Goal: Task Accomplishment & Management: Complete application form

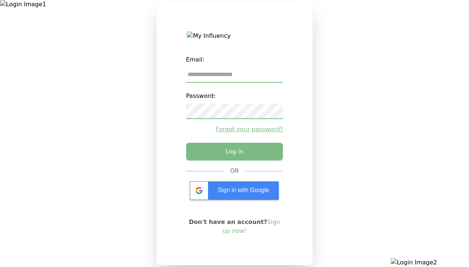
click at [235, 78] on input "email" at bounding box center [234, 75] width 97 height 16
type input "**********"
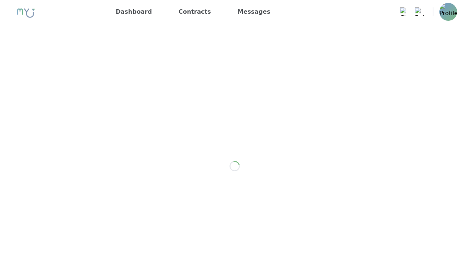
scroll to position [1052, 0]
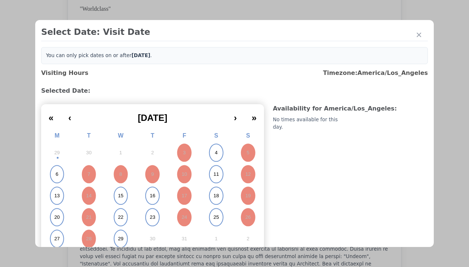
click at [215, 153] on abbr "4" at bounding box center [216, 153] width 3 height 7
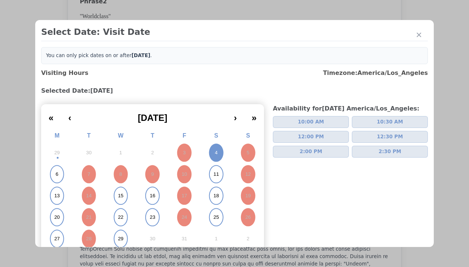
click at [308, 152] on span "2:00 PM" at bounding box center [311, 151] width 23 height 7
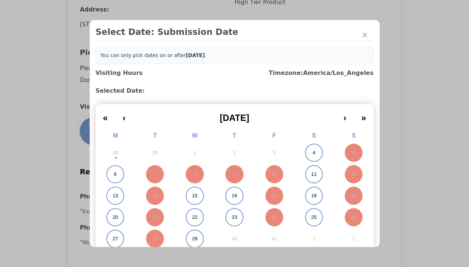
click at [311, 174] on abbr "11" at bounding box center [314, 174] width 6 height 7
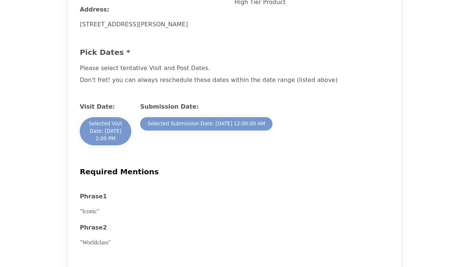
scroll to position [1039, 0]
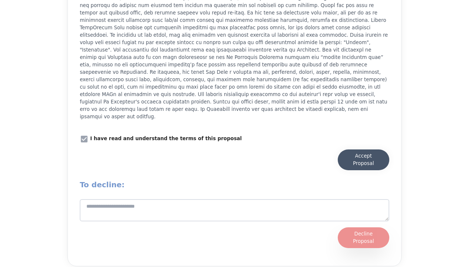
click at [368, 158] on div "Accept Proposal" at bounding box center [363, 160] width 37 height 15
click at [364, 155] on div "Accept Proposal" at bounding box center [363, 160] width 37 height 15
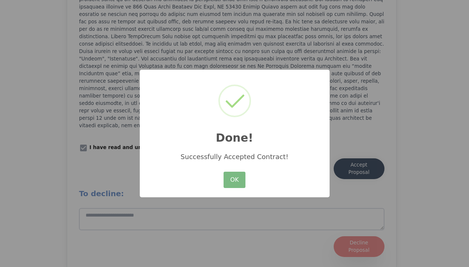
scroll to position [1030, 0]
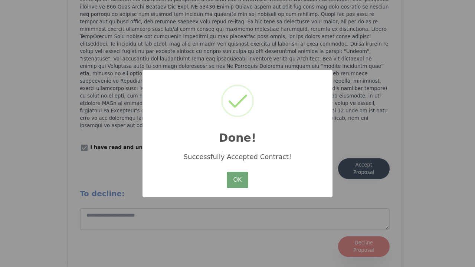
click at [238, 182] on button "OK" at bounding box center [238, 180] width 22 height 16
click at [238, 180] on button "OK" at bounding box center [238, 180] width 22 height 16
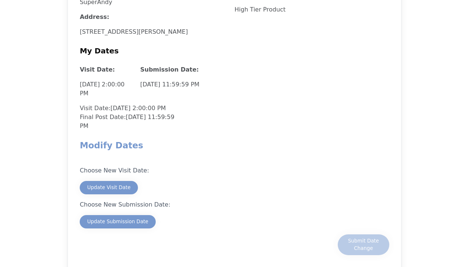
scroll to position [816, 0]
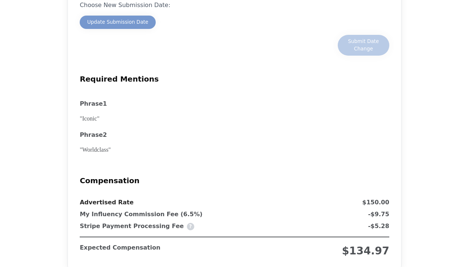
drag, startPoint x: 213, startPoint y: 3, endPoint x: 216, endPoint y: 12, distance: 9.6
click at [213, 3] on x-pw-glass at bounding box center [234, 133] width 469 height 267
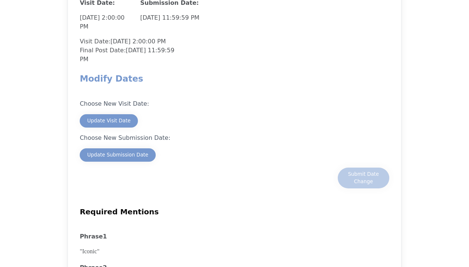
scroll to position [705, 0]
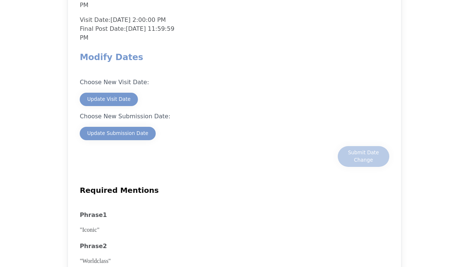
click at [215, 8] on x-pw-glass at bounding box center [234, 133] width 469 height 267
click at [118, 97] on div "Update Visit Date" at bounding box center [108, 99] width 43 height 7
click at [108, 100] on div "Update Visit Date" at bounding box center [108, 99] width 43 height 7
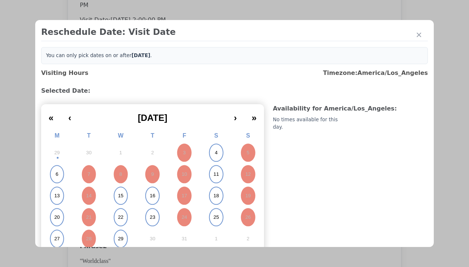
click at [56, 176] on abbr "6" at bounding box center [57, 174] width 3 height 7
click at [57, 174] on abbr "6" at bounding box center [57, 174] width 3 height 7
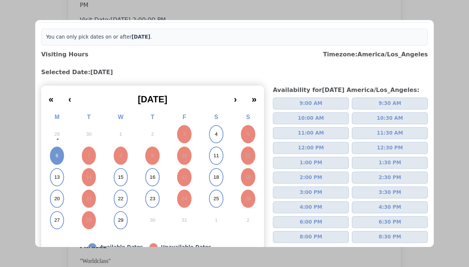
scroll to position [0, 0]
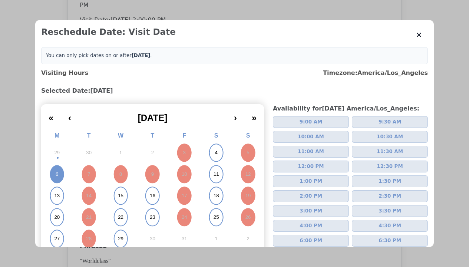
click at [416, 34] on icon "button" at bounding box center [419, 34] width 7 height 7
click at [417, 35] on icon "button" at bounding box center [419, 35] width 4 height 4
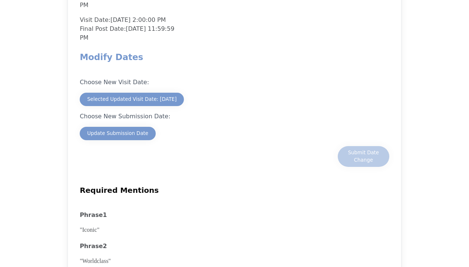
click at [213, 4] on x-pw-glass at bounding box center [234, 133] width 469 height 267
click at [169, 95] on button "Selected Updated Visit Date: 10/6/2025" at bounding box center [132, 99] width 104 height 13
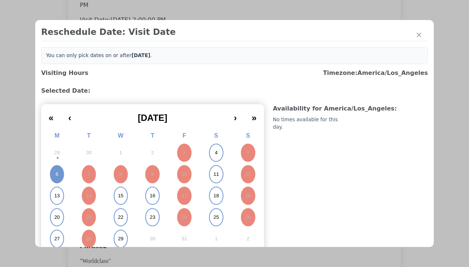
click at [465, 107] on div at bounding box center [234, 133] width 469 height 267
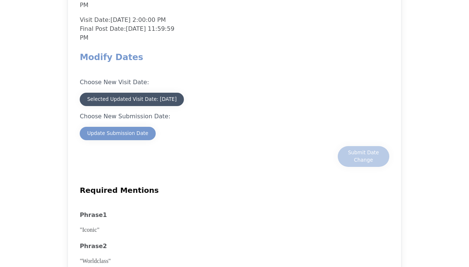
click at [177, 99] on div "Selected Updated Visit Date: 10/6/2025" at bounding box center [131, 99] width 89 height 7
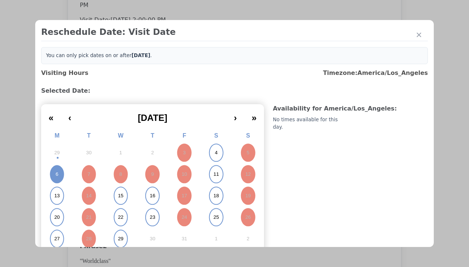
click at [56, 172] on abbr "6" at bounding box center [57, 174] width 3 height 7
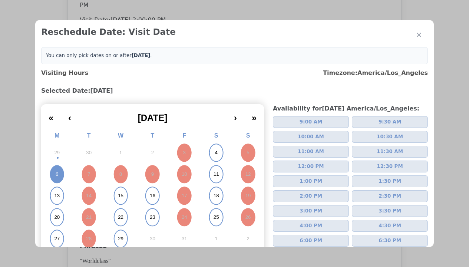
click at [317, 181] on span "1:00 PM" at bounding box center [311, 181] width 23 height 7
click at [451, 153] on div at bounding box center [234, 133] width 469 height 267
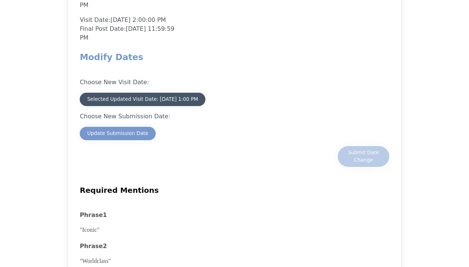
click at [159, 101] on div "Selected Updated Visit Date: 10/6/2025 1:00 PM" at bounding box center [142, 99] width 111 height 7
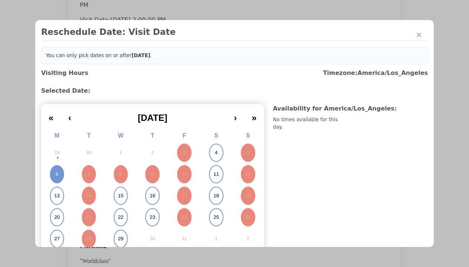
click at [210, 5] on x-pw-glass at bounding box center [234, 133] width 469 height 267
click at [457, 86] on div at bounding box center [234, 133] width 469 height 267
click at [215, 3] on x-pw-glass at bounding box center [234, 133] width 469 height 267
click at [413, 39] on button "button" at bounding box center [419, 35] width 12 height 12
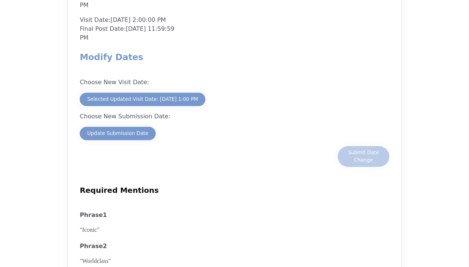
click at [216, 4] on x-pw-glass at bounding box center [234, 133] width 469 height 267
click at [111, 97] on div "Selected Updated Visit Date: 10/6/2025 1:00 PM" at bounding box center [142, 99] width 111 height 7
click at [144, 100] on div "Selected Updated Visit Date: 10/6/2025 1:00 PM" at bounding box center [142, 99] width 111 height 7
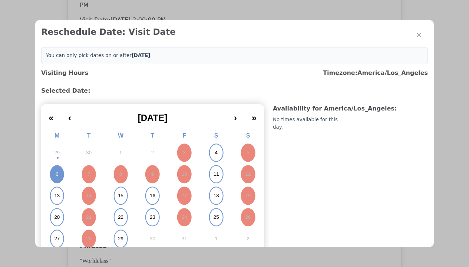
click at [122, 196] on abbr "15" at bounding box center [121, 196] width 6 height 7
click at [120, 196] on abbr "15" at bounding box center [121, 196] width 6 height 7
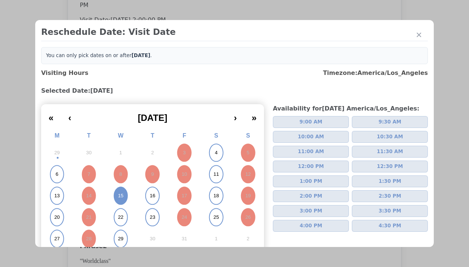
click at [314, 166] on span "12:00 PM" at bounding box center [311, 166] width 26 height 7
click at [308, 167] on span "12:00 PM" at bounding box center [311, 166] width 26 height 7
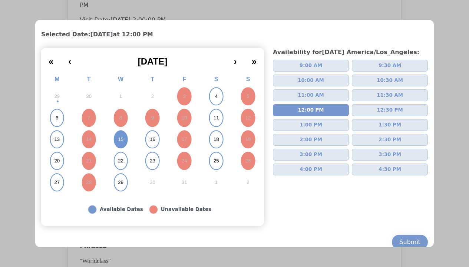
scroll to position [65, 0]
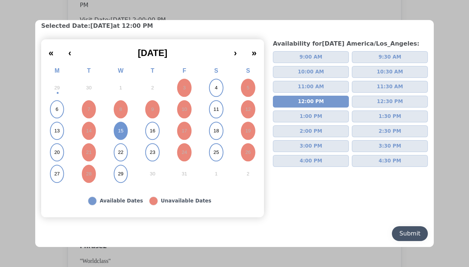
click at [400, 232] on div "Submit" at bounding box center [410, 233] width 21 height 9
click at [404, 234] on div "Submit" at bounding box center [410, 233] width 21 height 9
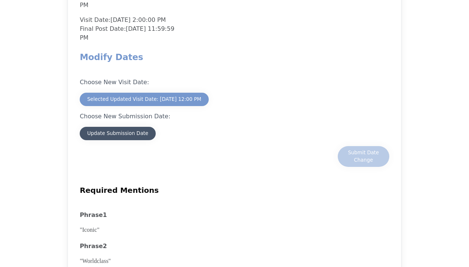
click at [132, 135] on div "Update Submission Date" at bounding box center [117, 133] width 61 height 7
click at [118, 134] on div "Update Submission Date" at bounding box center [117, 133] width 61 height 7
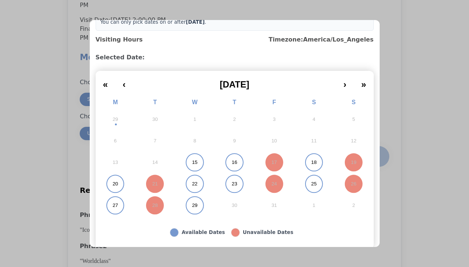
scroll to position [37, 0]
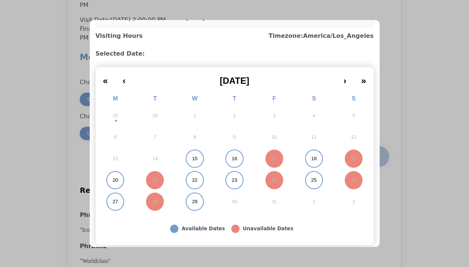
click at [195, 180] on button "22" at bounding box center [195, 181] width 40 height 22
click at [192, 180] on abbr "22" at bounding box center [195, 180] width 6 height 7
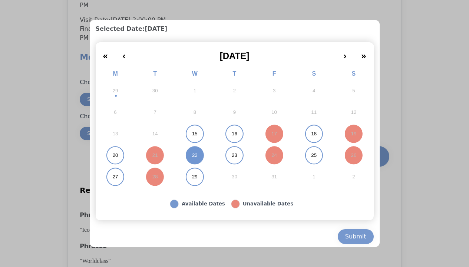
scroll to position [65, 0]
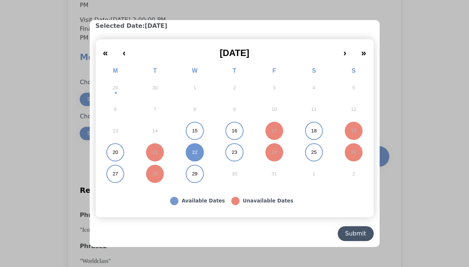
click at [354, 234] on div "Submit" at bounding box center [355, 233] width 21 height 9
click at [353, 234] on div "Submit" at bounding box center [355, 233] width 21 height 9
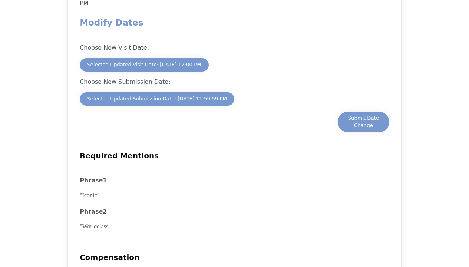
scroll to position [742, 0]
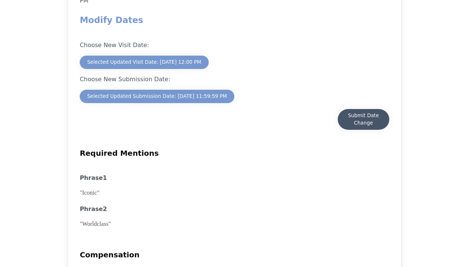
click at [351, 121] on div "Submit Date Change" at bounding box center [363, 119] width 37 height 15
click at [364, 120] on div "Submit Date Change" at bounding box center [363, 119] width 37 height 15
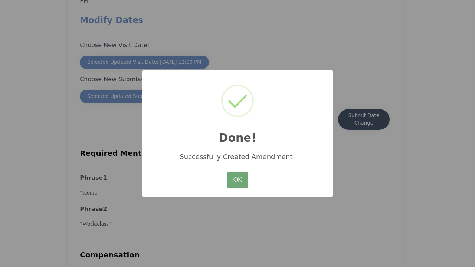
click at [234, 176] on button "OK" at bounding box center [238, 180] width 22 height 16
click at [238, 180] on button "OK" at bounding box center [238, 180] width 22 height 16
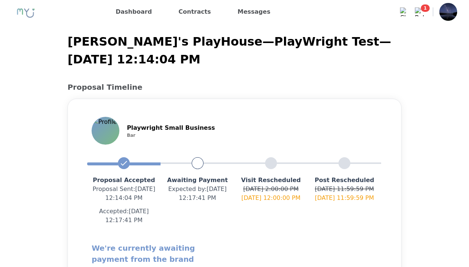
click at [212, 6] on x-pw-glass at bounding box center [234, 133] width 469 height 267
